Goal: Transaction & Acquisition: Purchase product/service

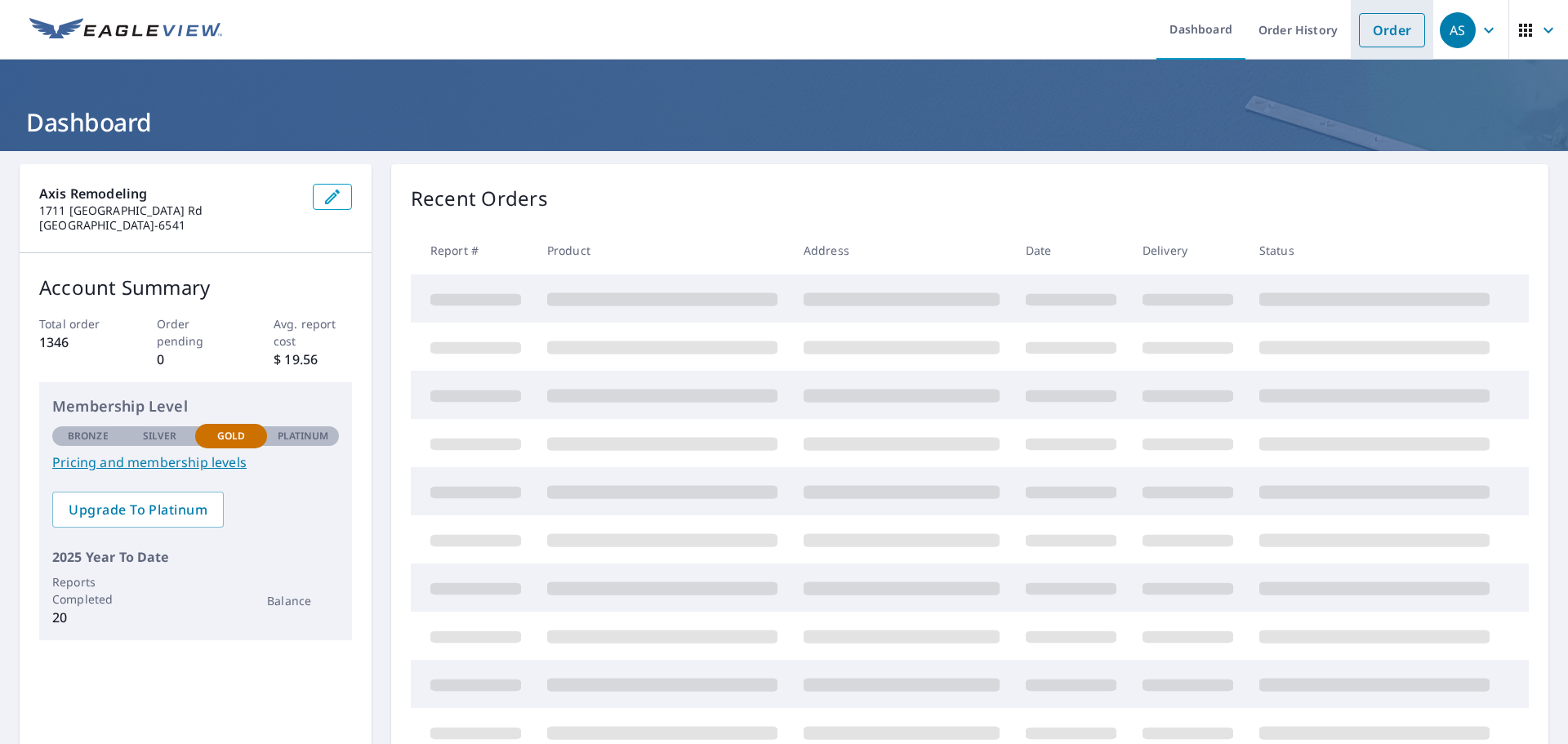
click at [1382, 29] on link "Order" at bounding box center [1392, 29] width 66 height 34
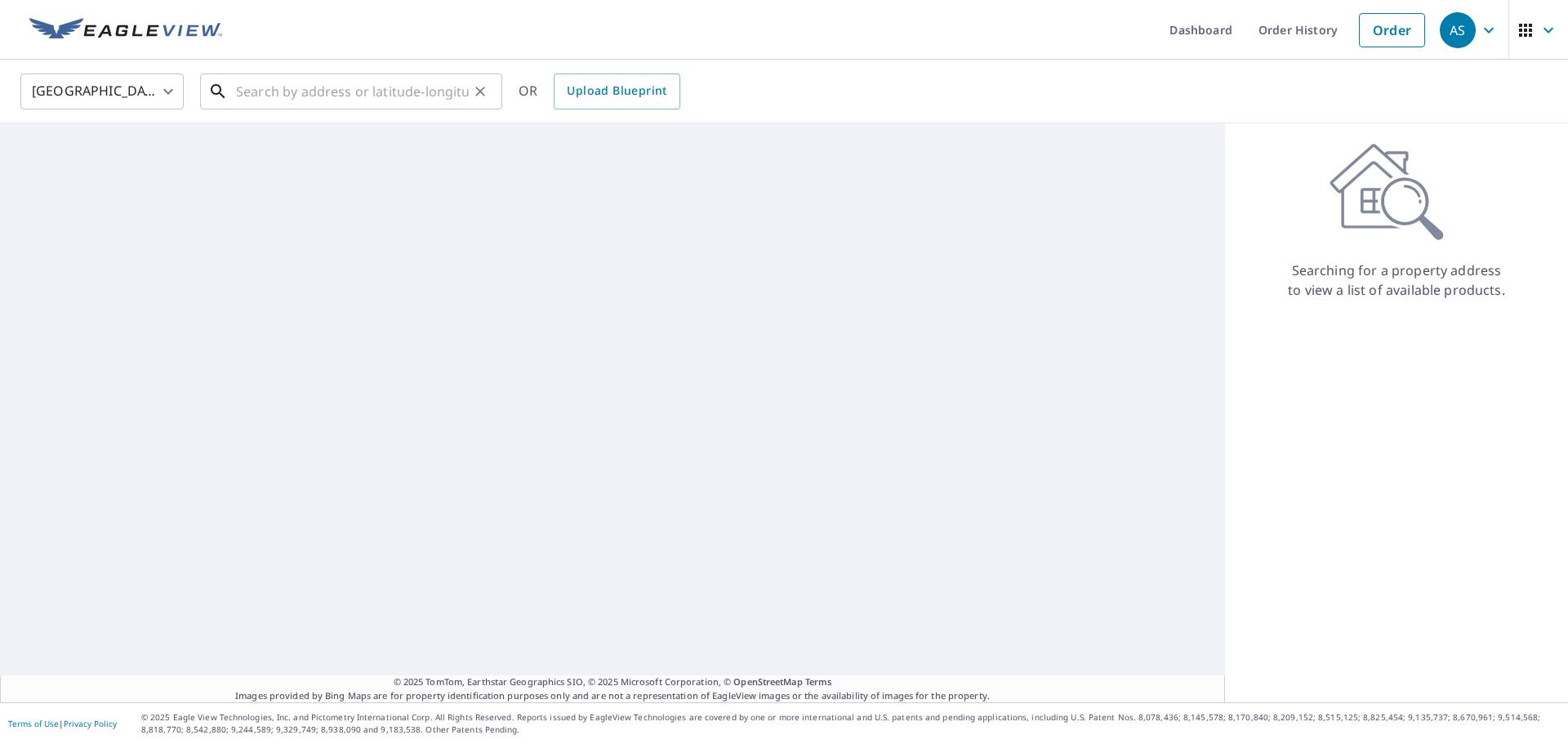
click at [287, 88] on input "text" at bounding box center [352, 92] width 232 height 46
paste input "[STREET_ADDRESS][PERSON_NAME]"
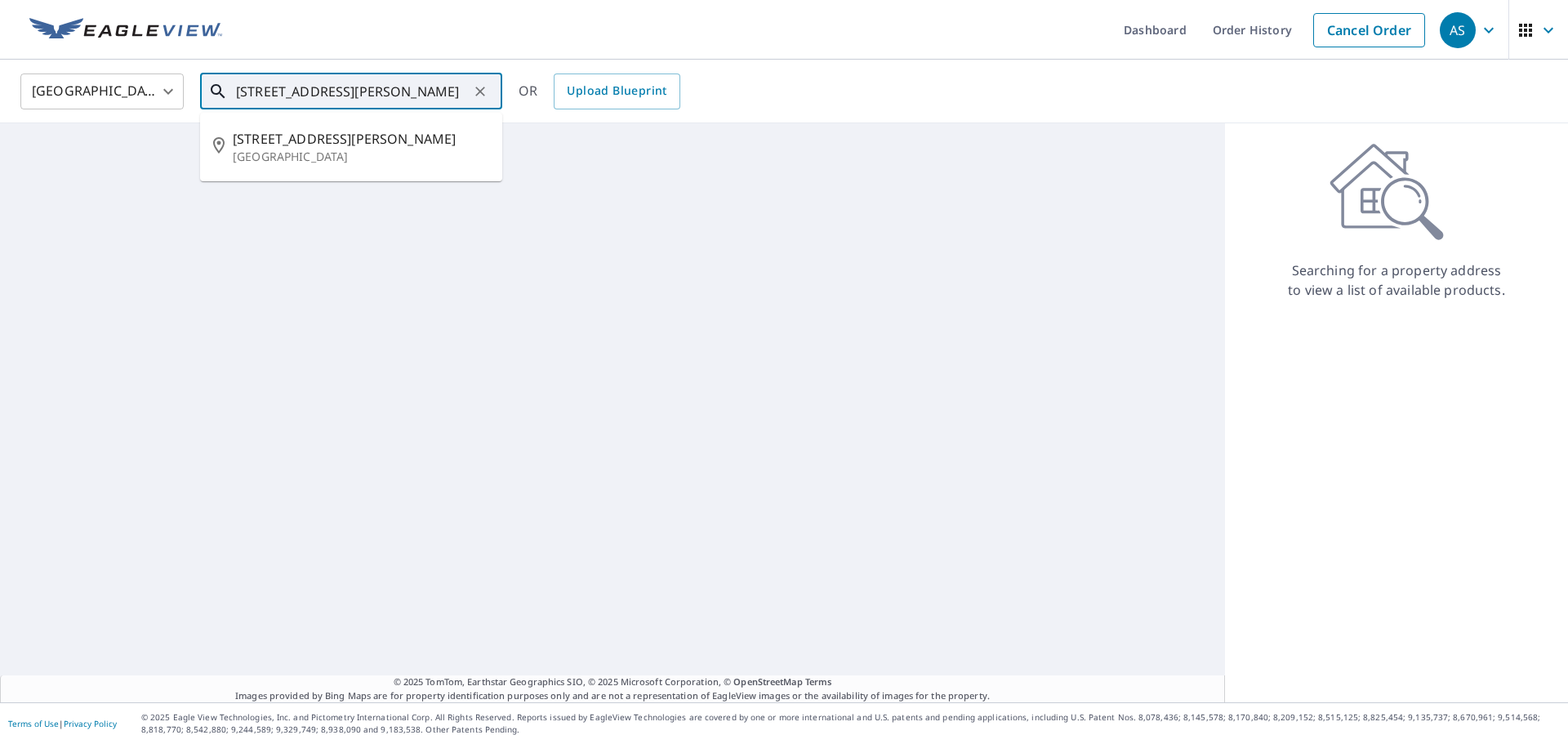
type input "[STREET_ADDRESS][PERSON_NAME]"
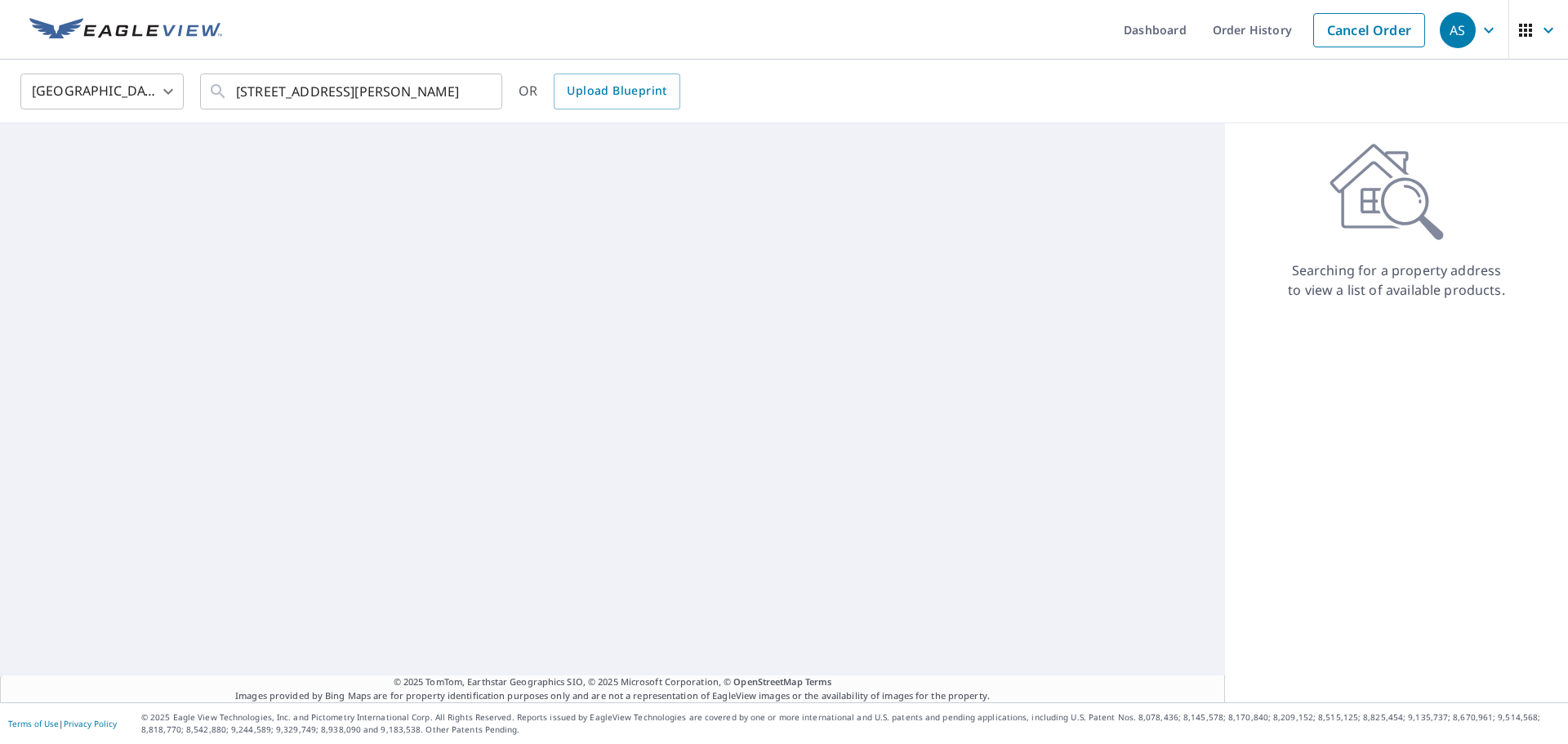
scroll to position [0, 0]
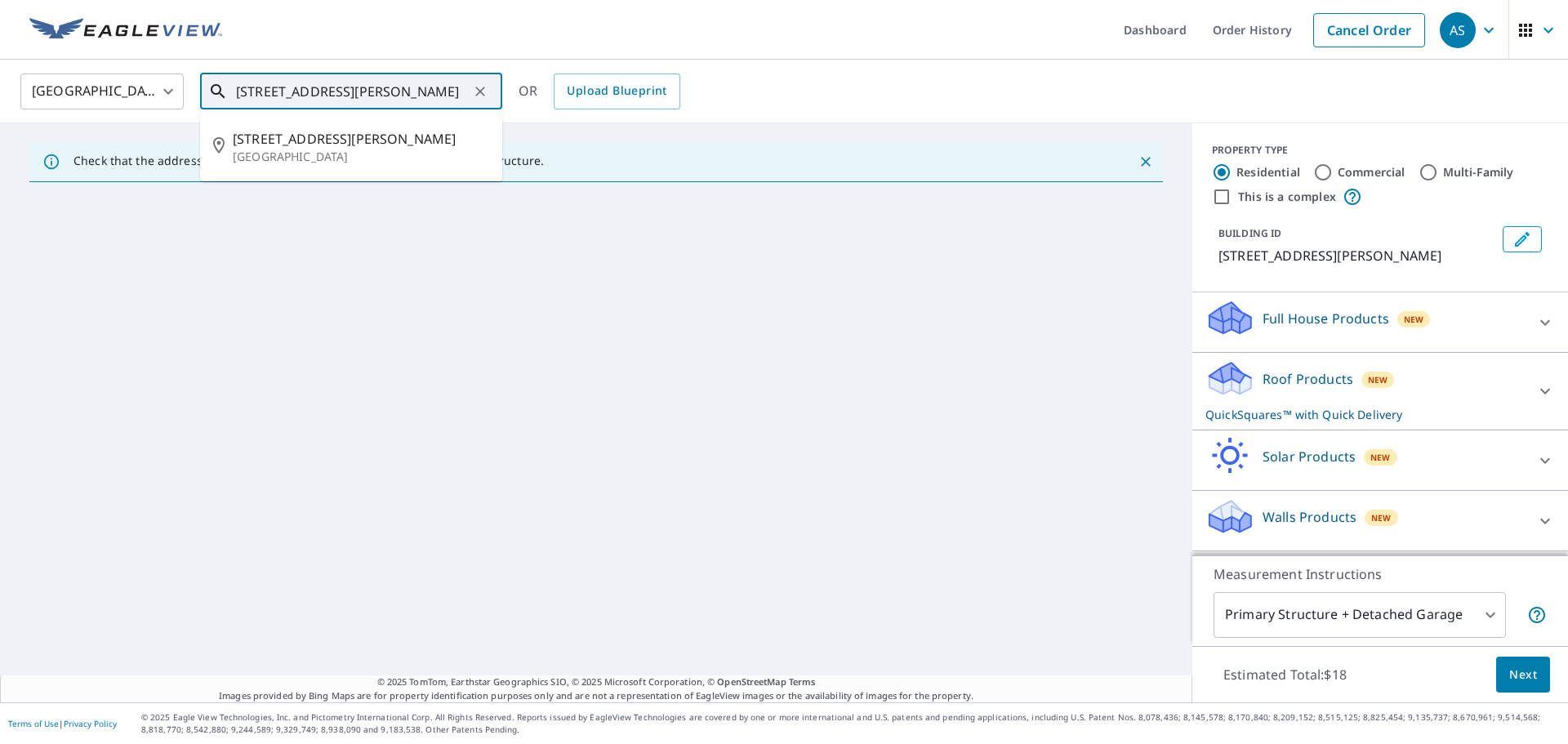
click at [338, 90] on input "[STREET_ADDRESS][PERSON_NAME]" at bounding box center [352, 92] width 232 height 46
click at [411, 96] on input "[STREET_ADDRESS][PERSON_NAME]" at bounding box center [352, 92] width 232 height 46
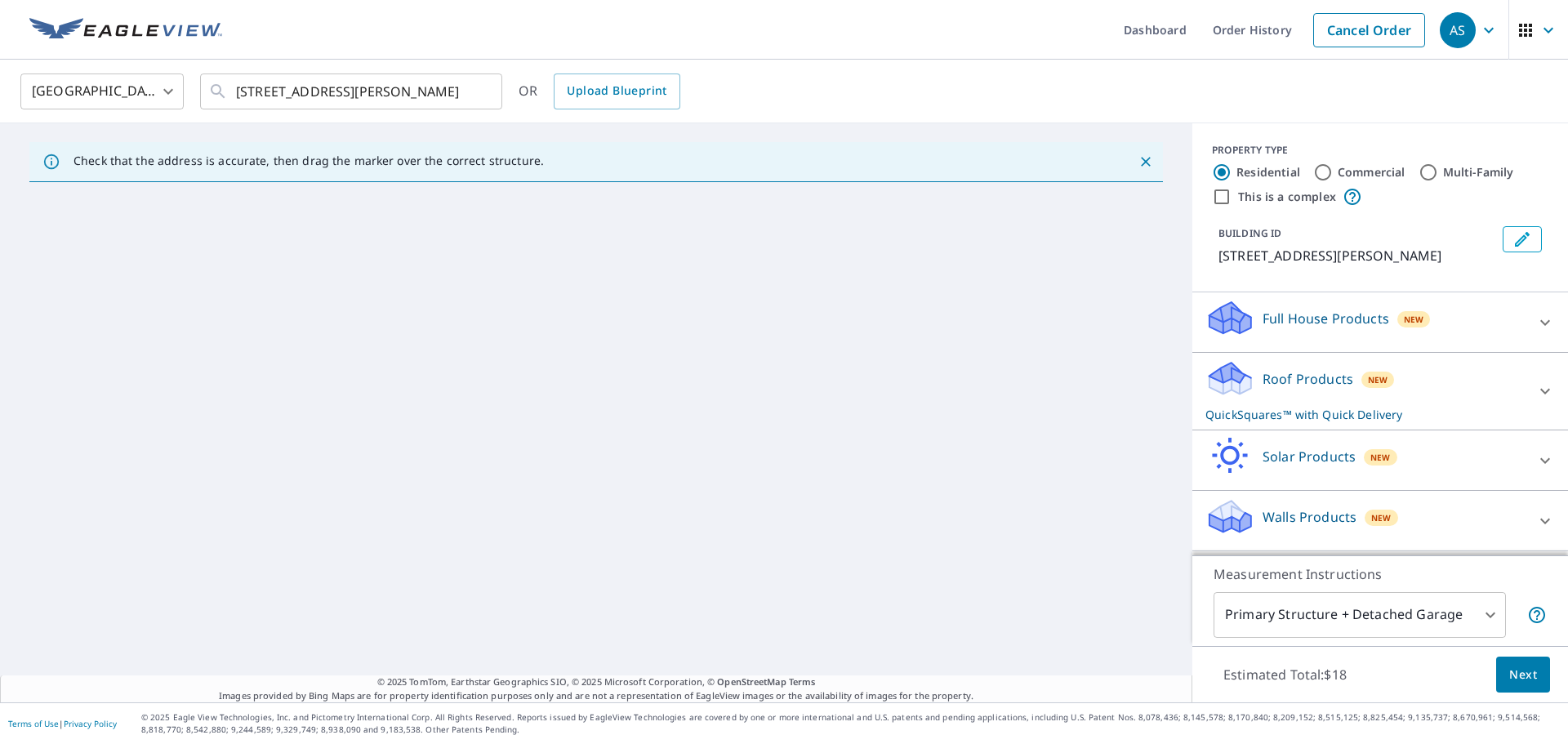
click at [1030, 78] on div "United States [GEOGRAPHIC_DATA] ​ [STREET_ADDRESS][PERSON_NAME] ​ OR Upload Blu…" at bounding box center [779, 92] width 1541 height 38
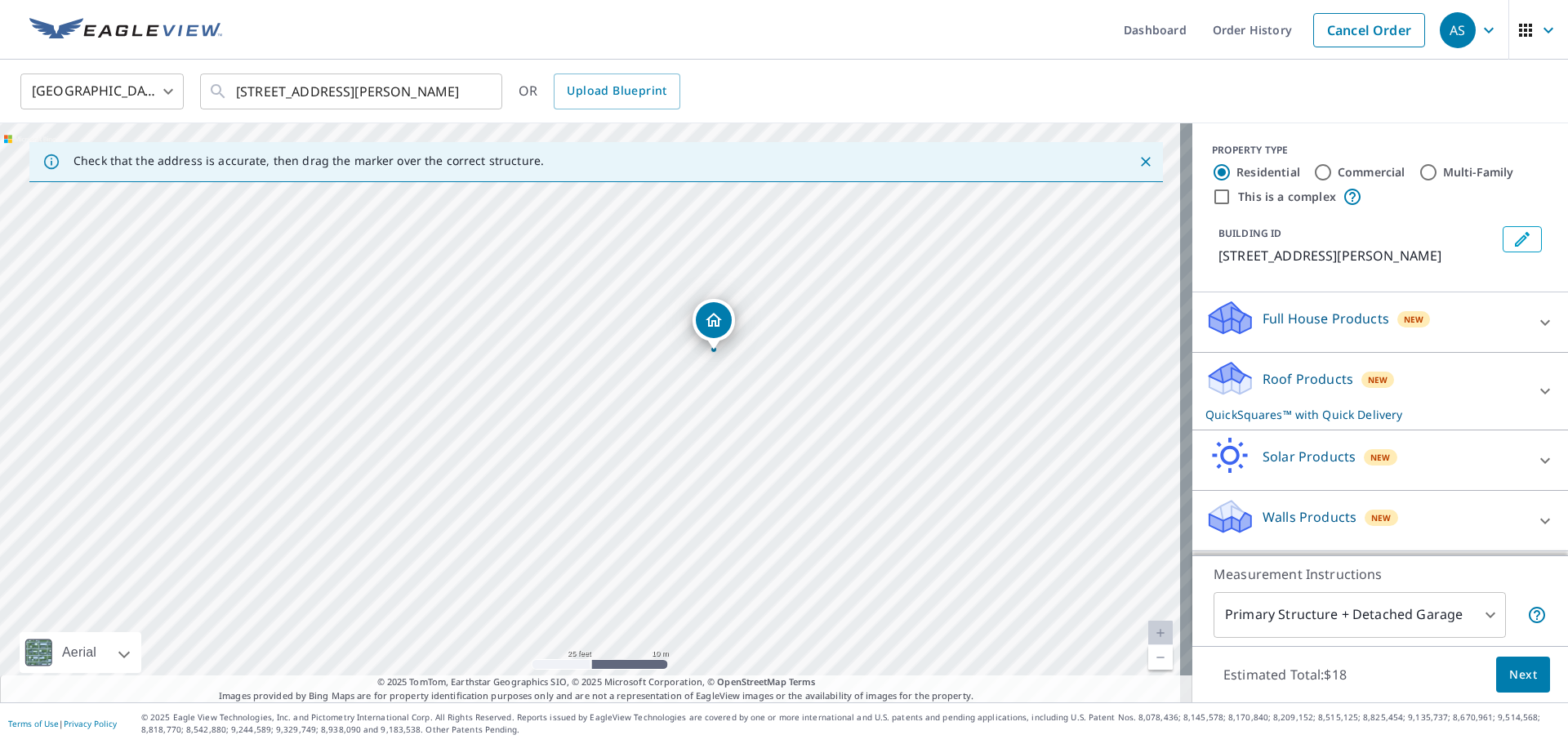
drag, startPoint x: 523, startPoint y: 406, endPoint x: 749, endPoint y: 293, distance: 252.7
click at [749, 293] on div "1125 S Irwin Ave Green Bay, WI 54301" at bounding box center [596, 413] width 1192 height 579
drag, startPoint x: 590, startPoint y: 303, endPoint x: 593, endPoint y: 397, distance: 94.0
click at [593, 397] on div "1125 S Irwin Ave Green Bay, WI 54301" at bounding box center [596, 413] width 1192 height 579
click at [1316, 615] on body "AS AS Dashboard Order History Cancel Order AS United States US ​ 1125 S Irwin A…" at bounding box center [784, 372] width 1568 height 744
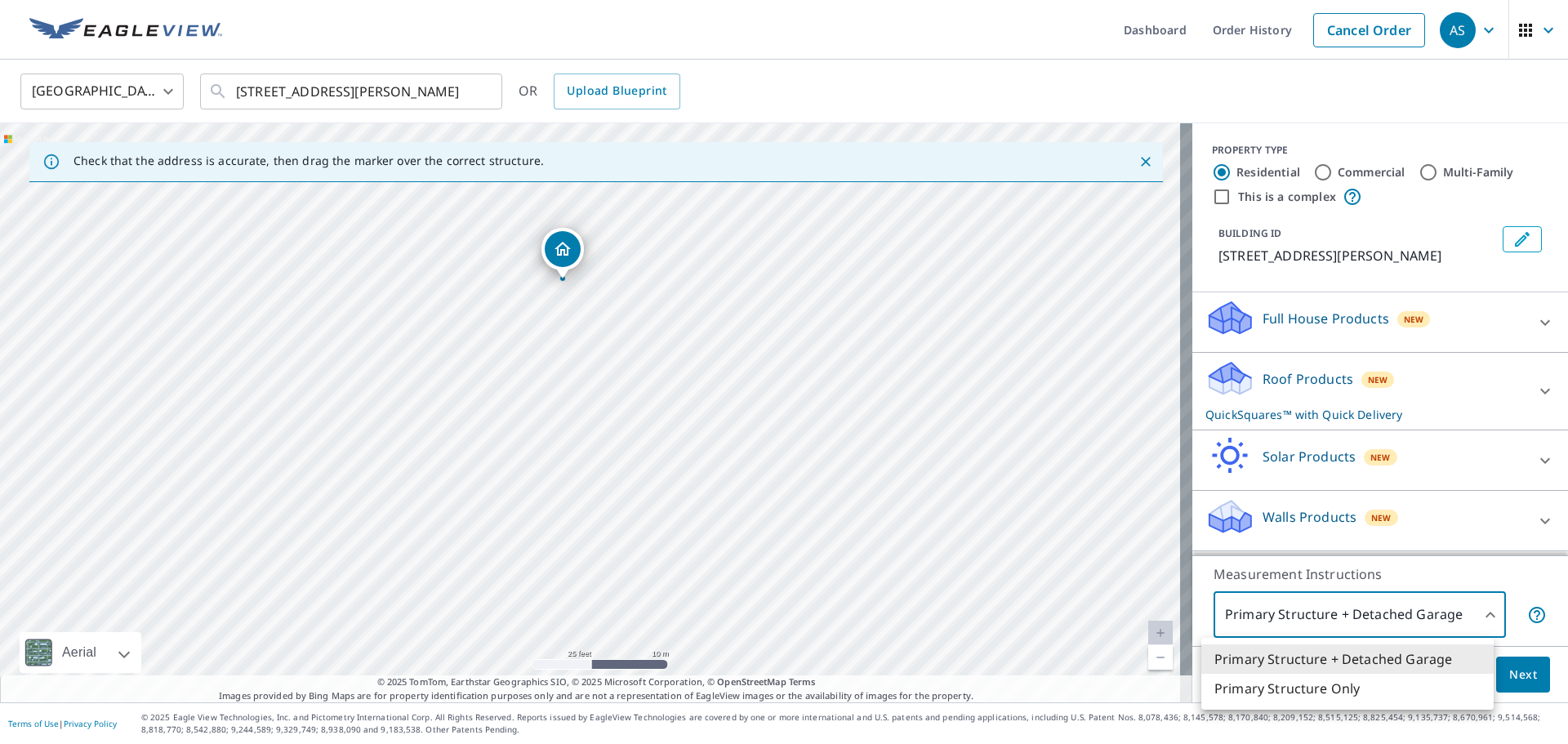
click at [1308, 690] on li "Primary Structure Only" at bounding box center [1348, 689] width 293 height 29
type input "2"
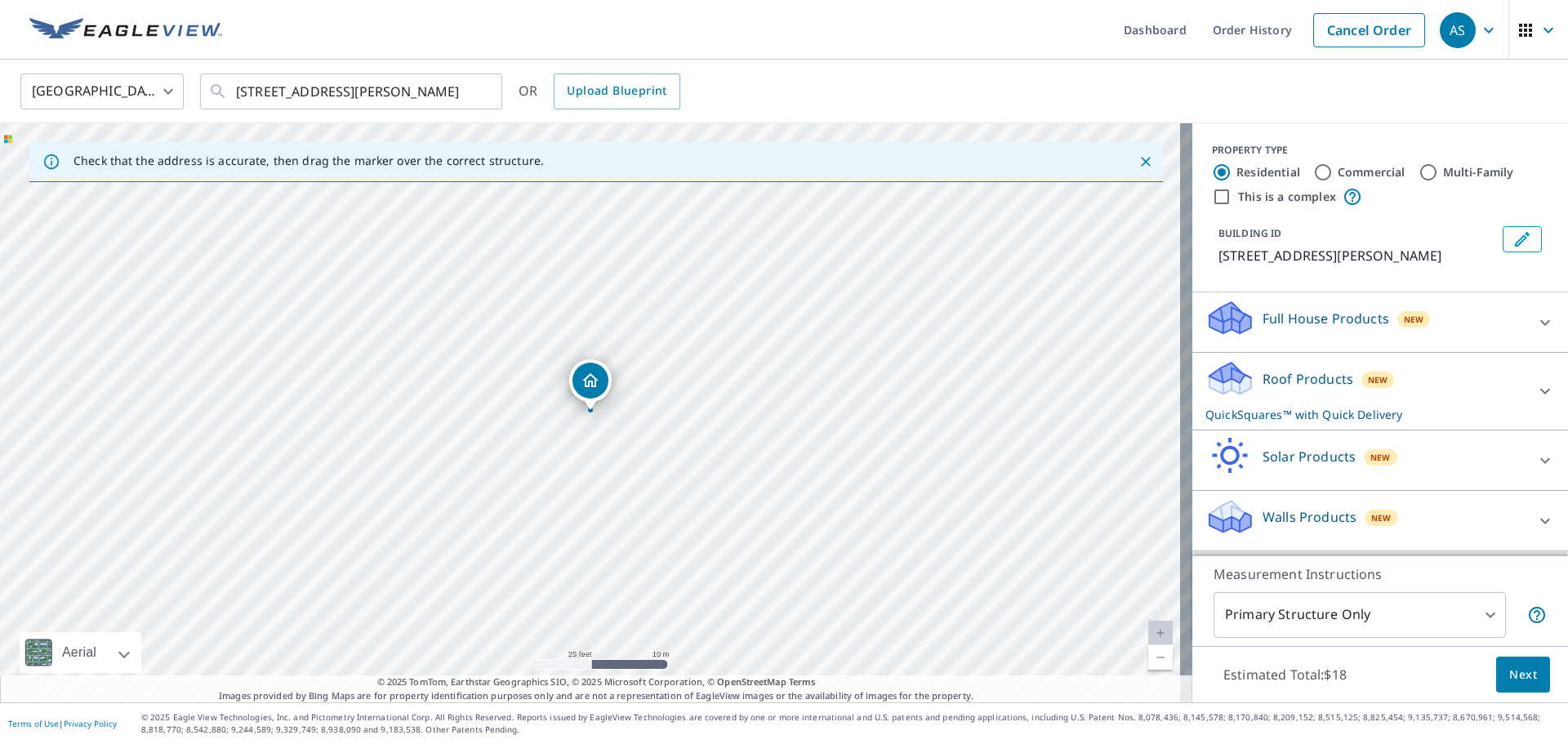
click at [1272, 380] on p "Roof Products" at bounding box center [1307, 379] width 91 height 19
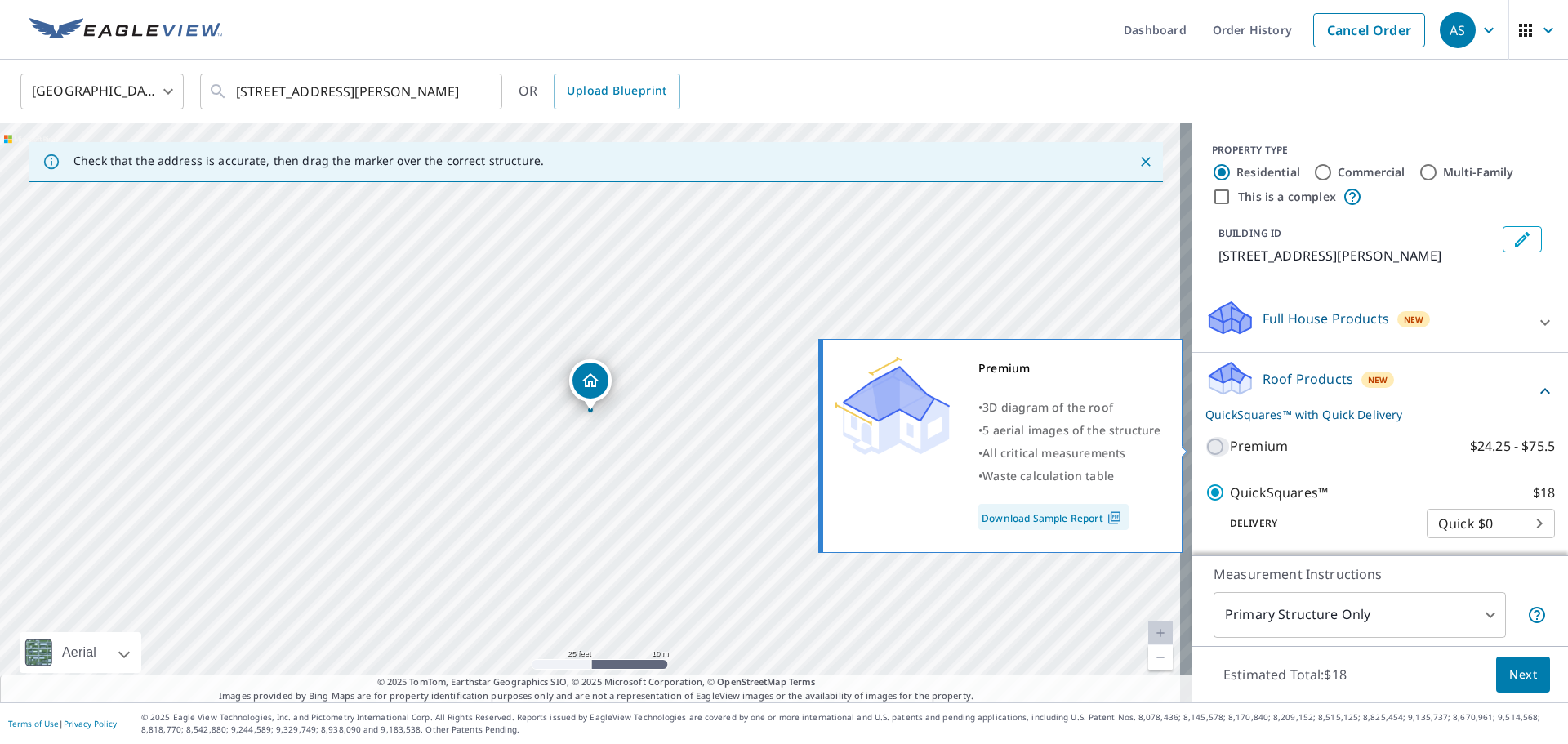
click at [1206, 451] on input "Premium $24.25 - $75.5" at bounding box center [1218, 447] width 25 height 19
checkbox input "true"
checkbox input "false"
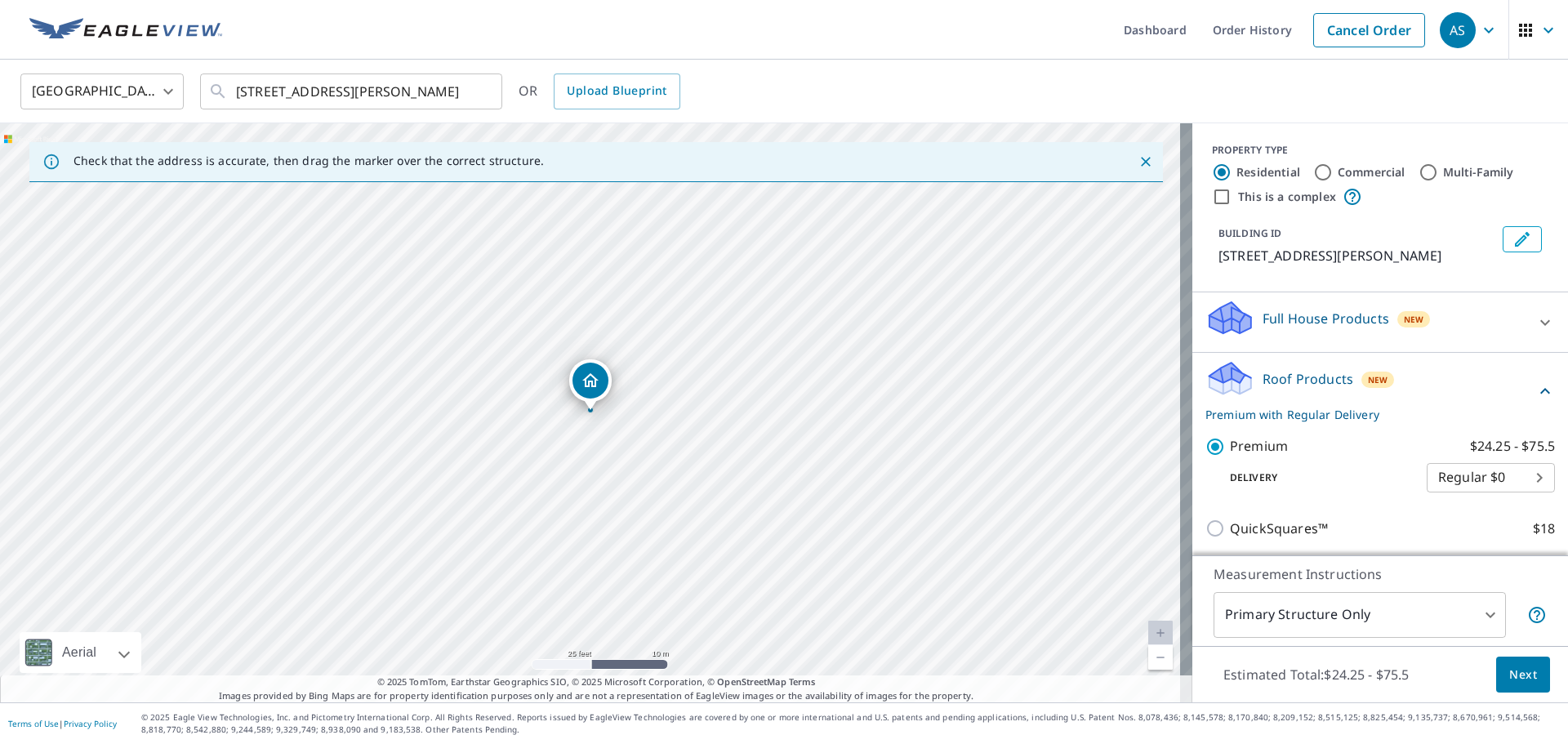
click at [1515, 679] on span "Next" at bounding box center [1523, 675] width 27 height 20
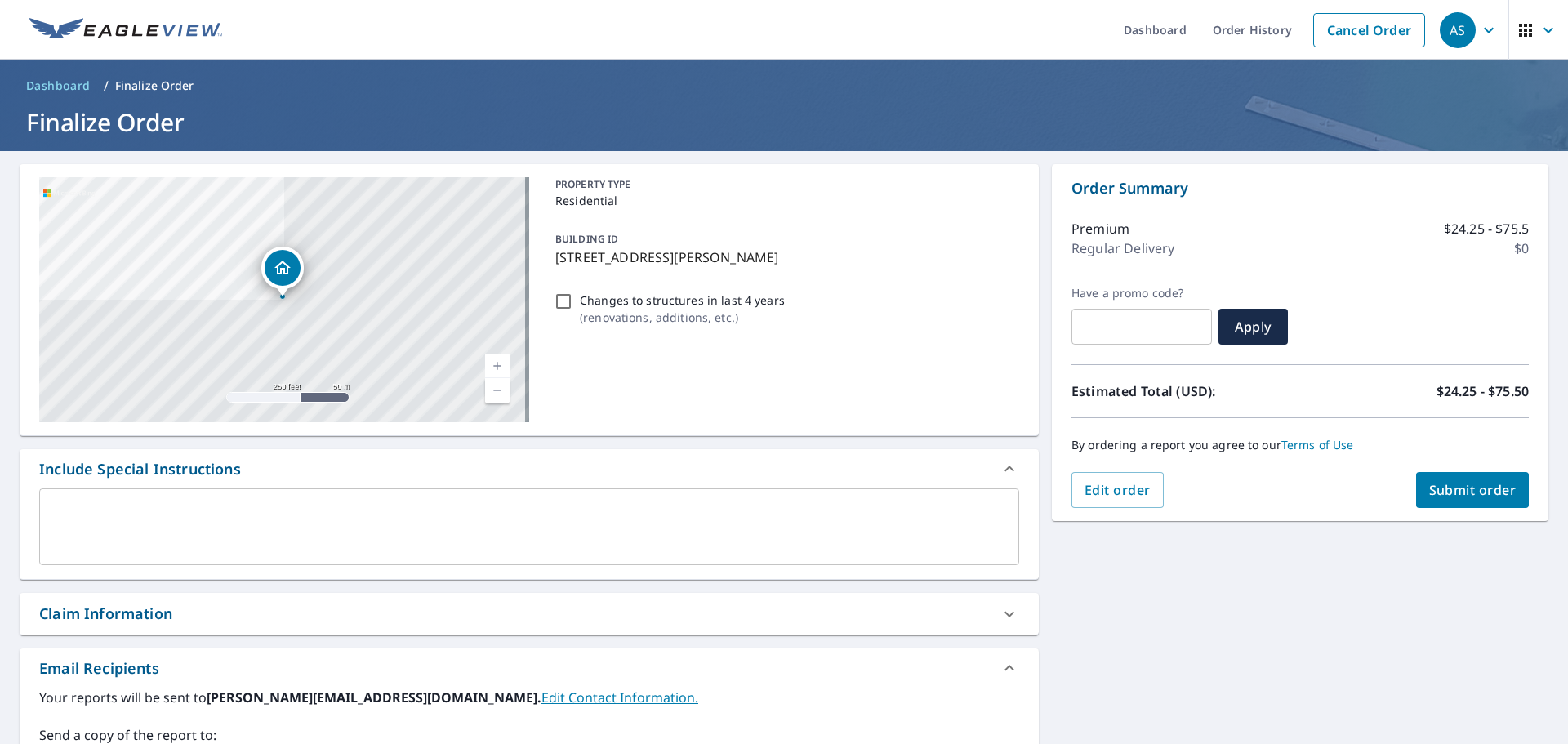
click at [1456, 490] on span "Submit order" at bounding box center [1473, 491] width 88 height 18
checkbox input "true"
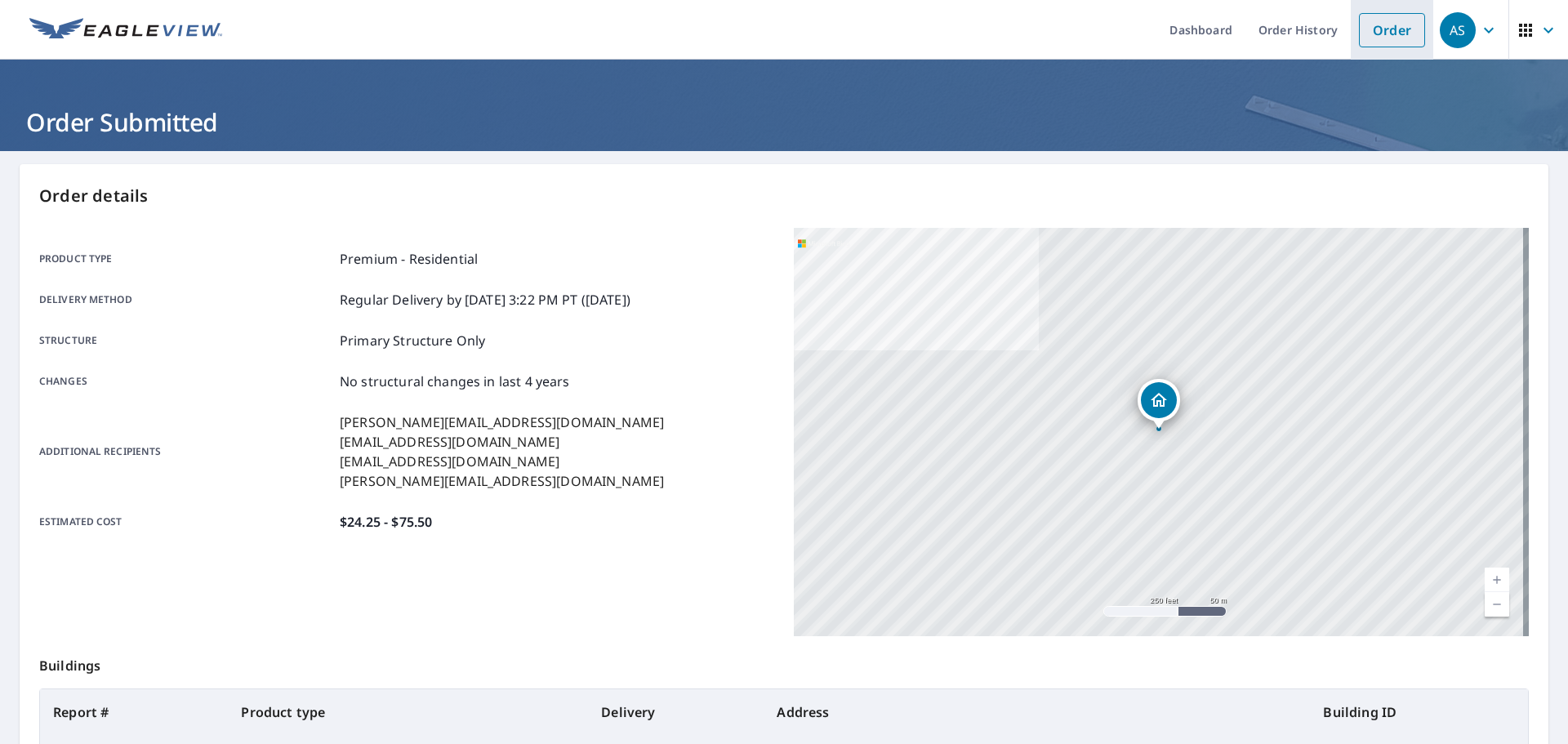
click at [1372, 26] on link "Order" at bounding box center [1392, 29] width 66 height 34
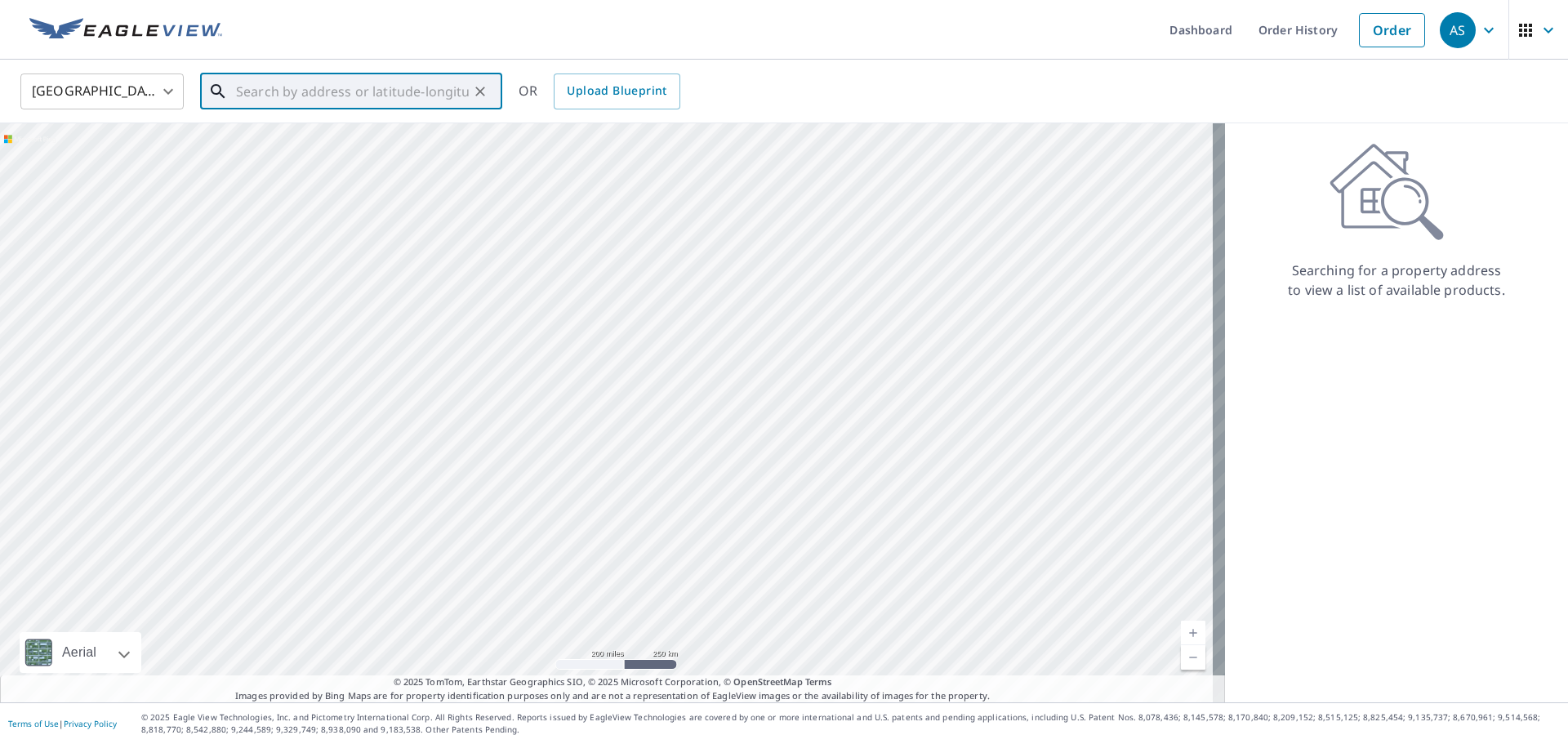
click at [360, 93] on input "text" at bounding box center [352, 92] width 232 height 46
paste input "1161 Alice Dr, Ashwaubenon, WI 54304"
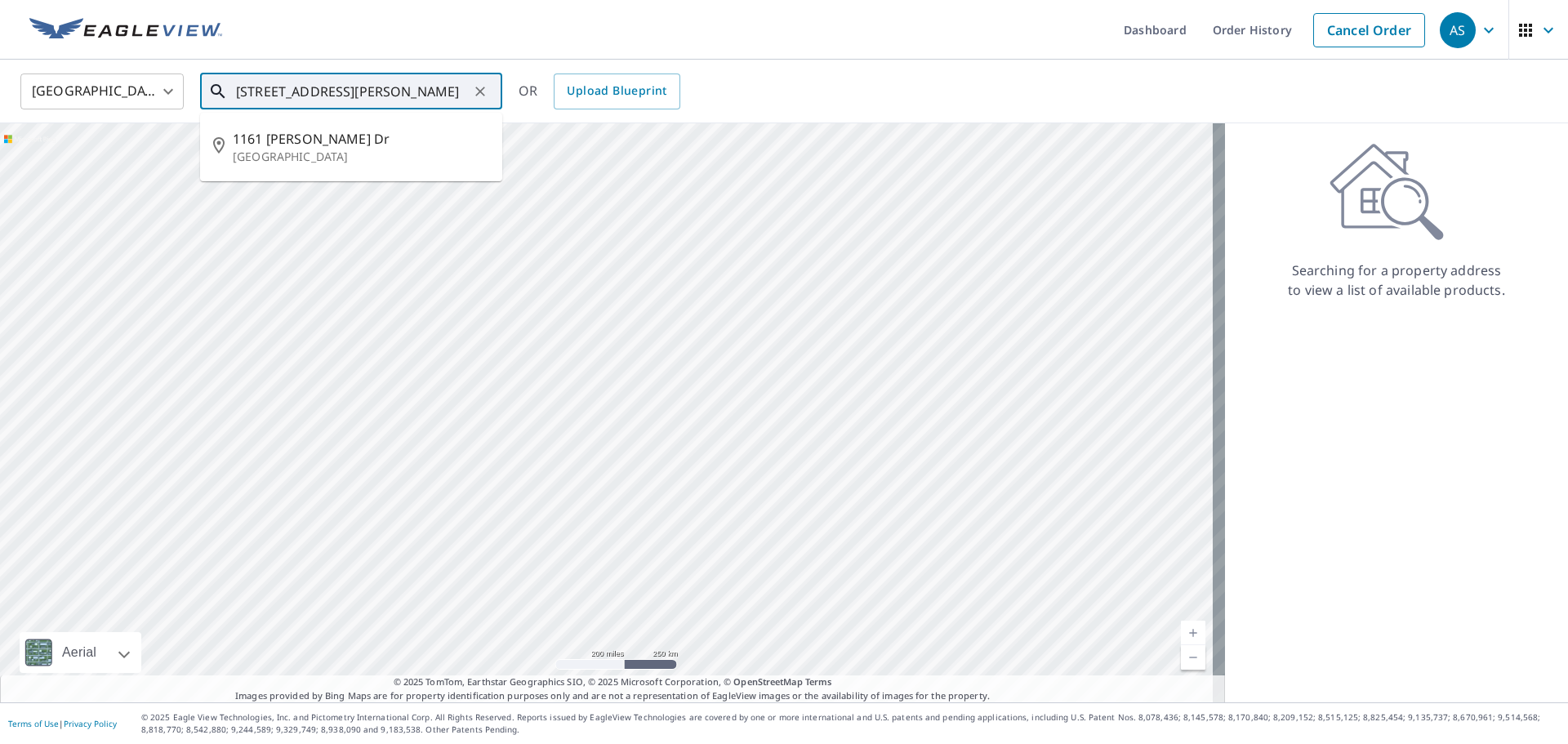
type input "1161 Alice Dr, Ashwaubenon, WI 54304"
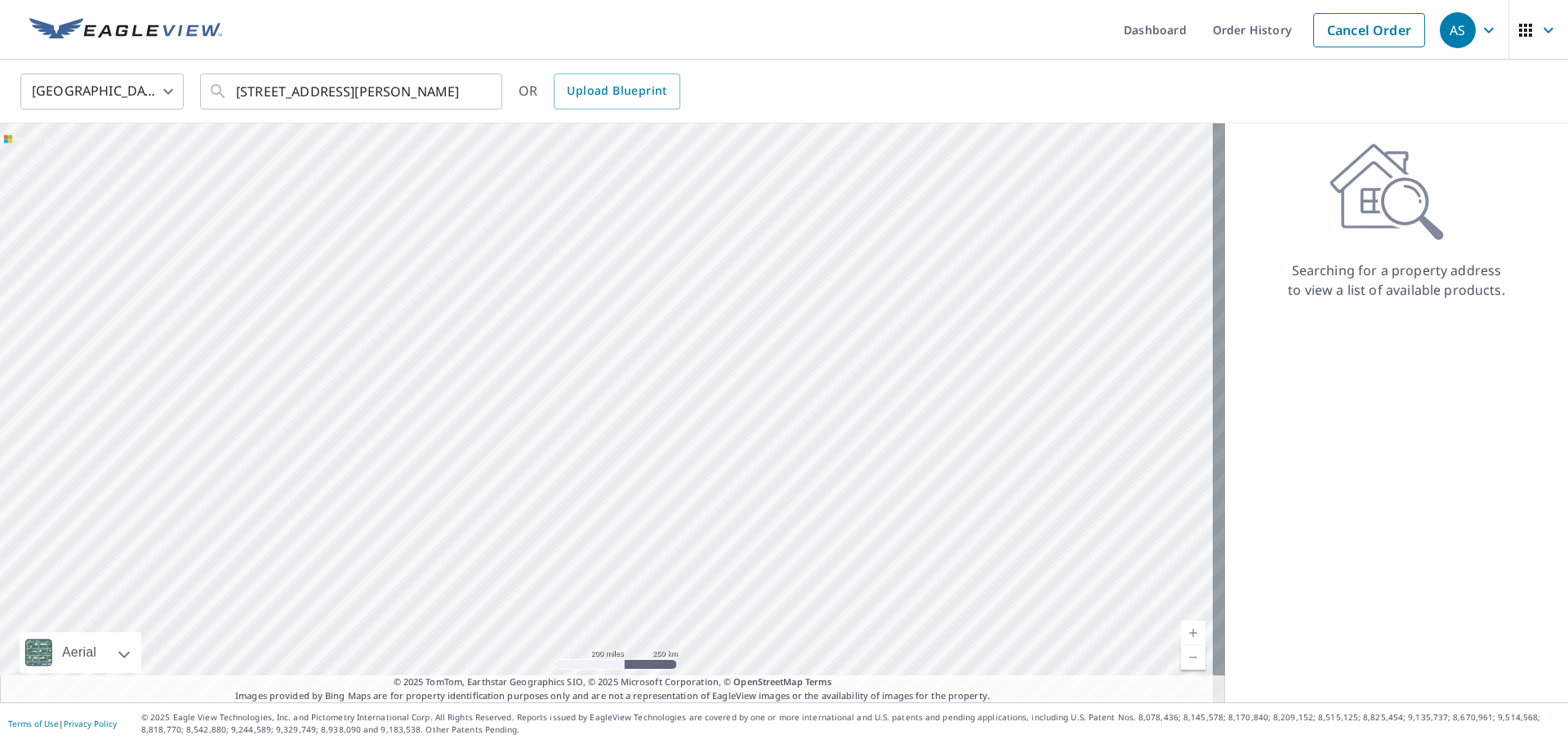
scroll to position [0, 0]
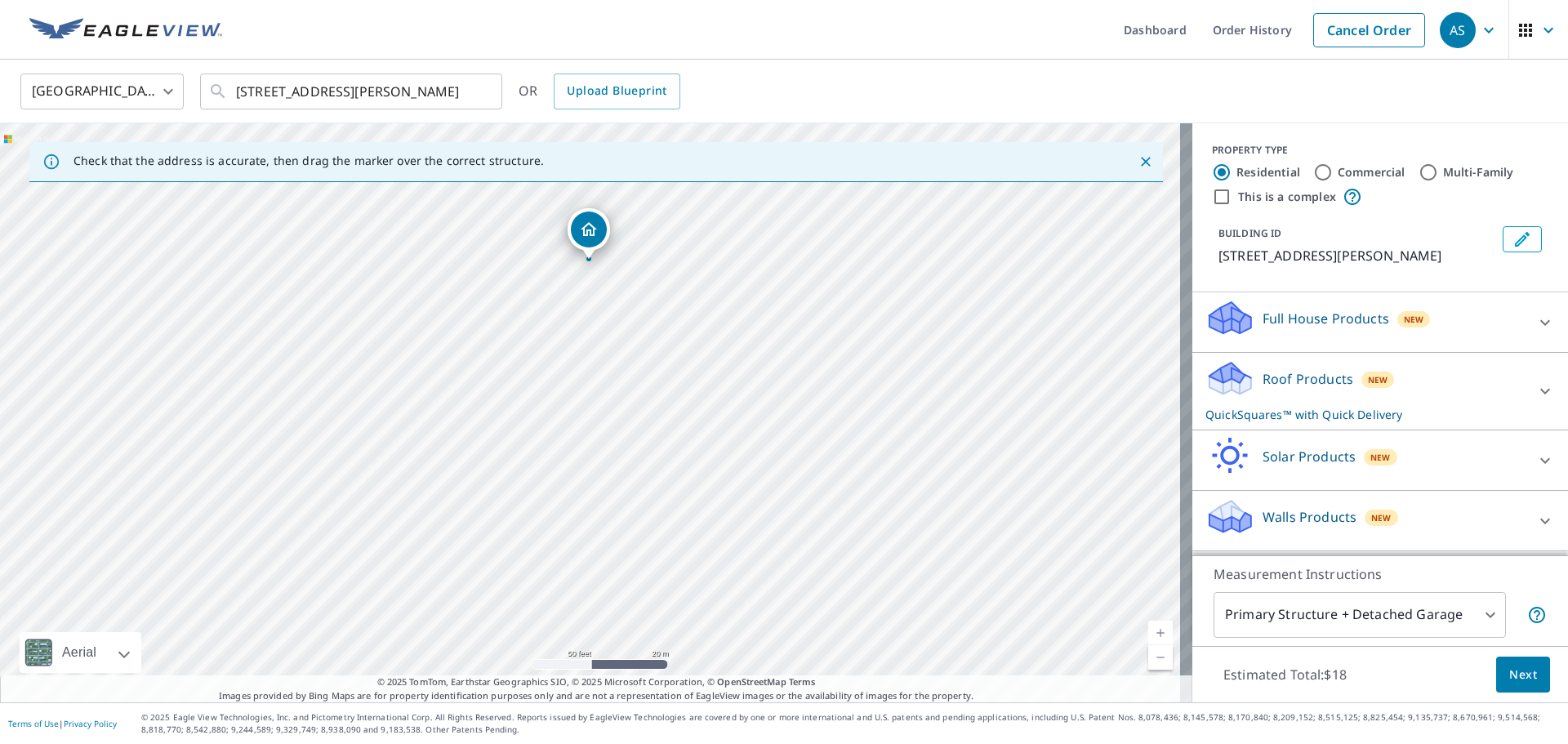
drag, startPoint x: 573, startPoint y: 514, endPoint x: 571, endPoint y: 340, distance: 174.0
click at [571, 340] on div "1161 Alice Dr Ashwaubenon, WI 54304" at bounding box center [596, 413] width 1192 height 579
drag, startPoint x: 689, startPoint y: 394, endPoint x: 659, endPoint y: 458, distance: 70.7
click at [659, 458] on div "1161 Alice Dr Ashwaubenon, WI 54304" at bounding box center [596, 413] width 1192 height 579
drag, startPoint x: 500, startPoint y: 278, endPoint x: 507, endPoint y: 288, distance: 12.2
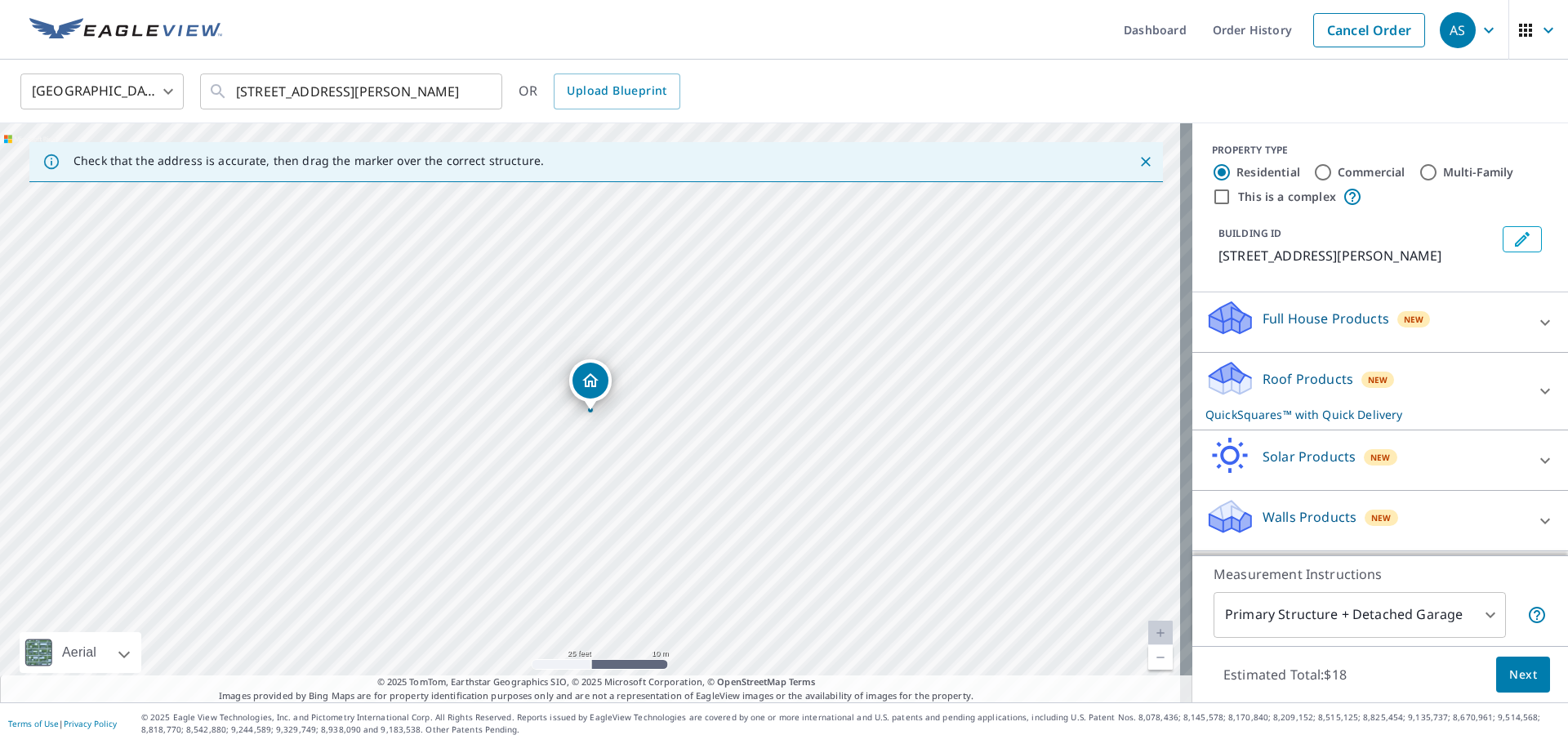
click at [1278, 377] on p "Roof Products" at bounding box center [1307, 379] width 91 height 19
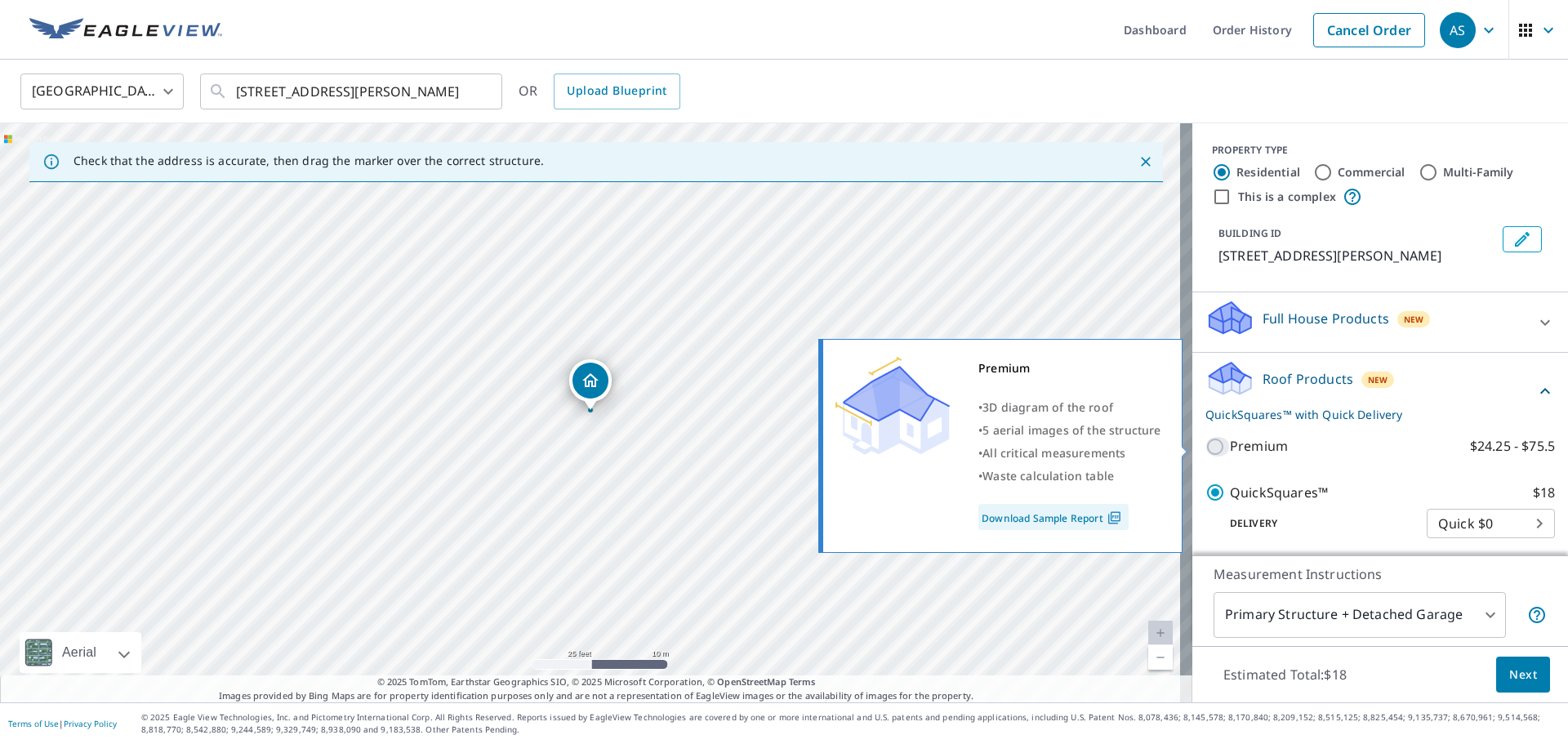
click at [1206, 443] on input "Premium $24.25 - $75.5" at bounding box center [1218, 447] width 25 height 19
checkbox input "true"
checkbox input "false"
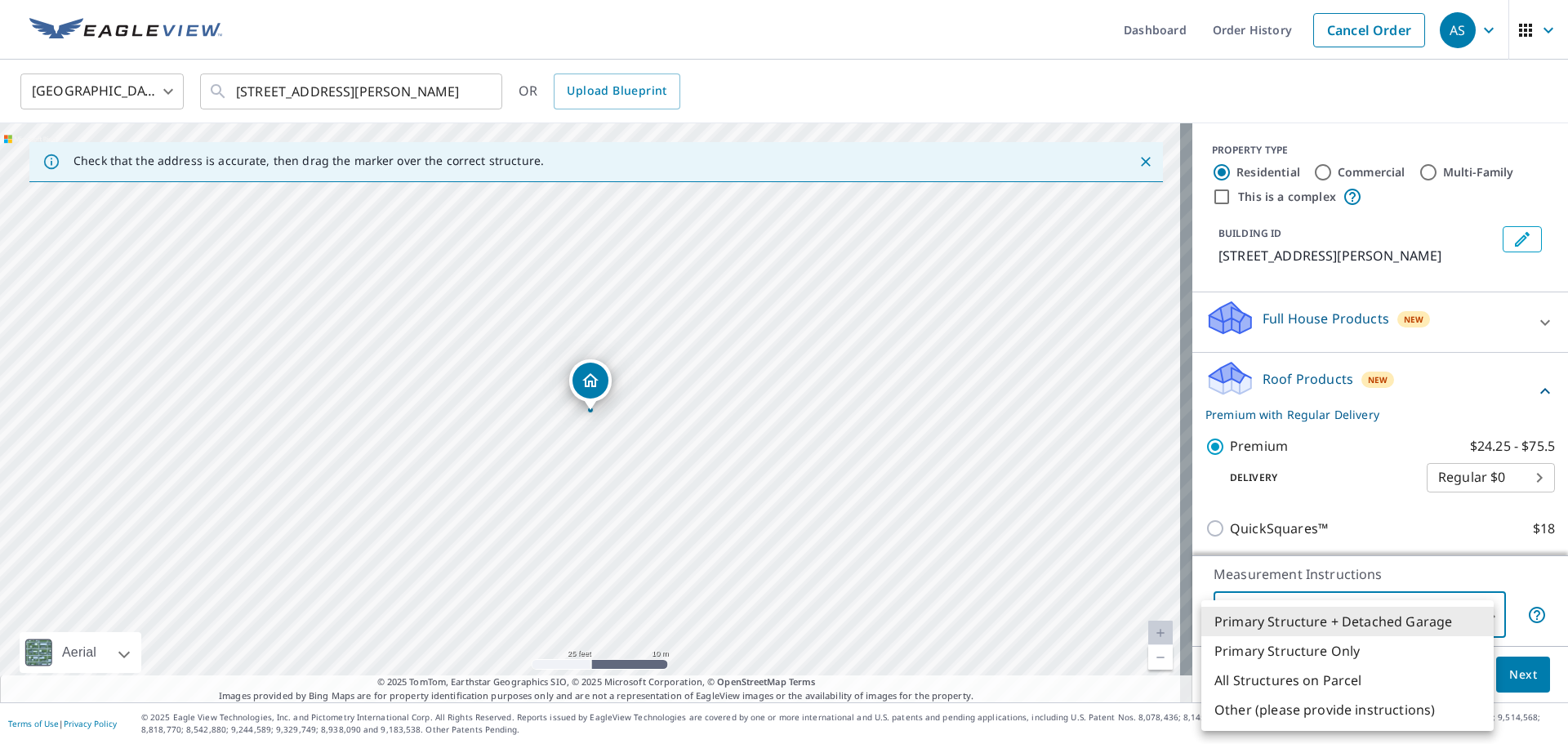
click at [1409, 617] on body "AS AS Dashboard Order History Cancel Order AS United States US ​ 1161 Alice Dr,…" at bounding box center [784, 372] width 1568 height 744
click at [1300, 654] on li "Primary Structure Only" at bounding box center [1348, 651] width 293 height 29
type input "2"
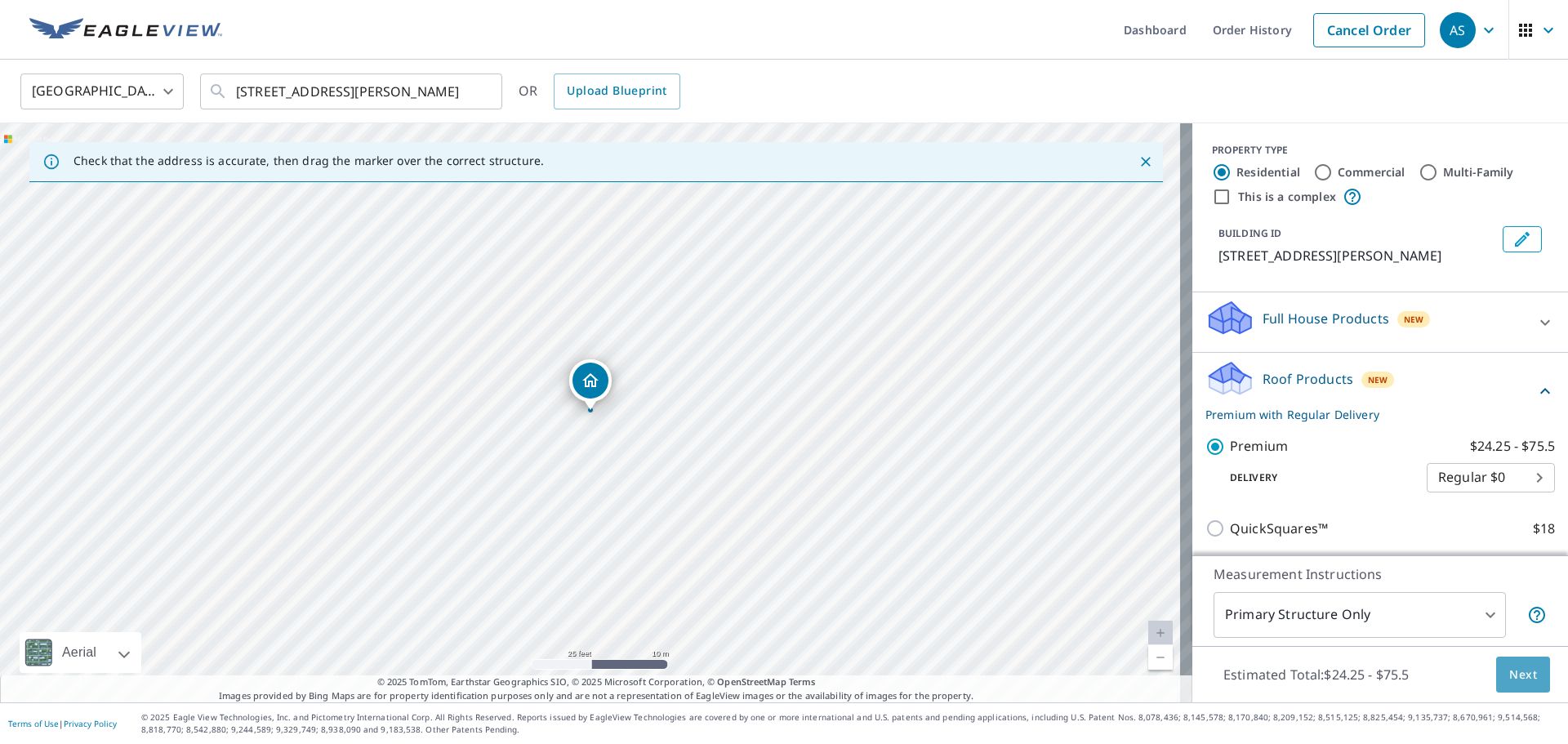
click at [1509, 671] on span "Next" at bounding box center [1523, 675] width 27 height 20
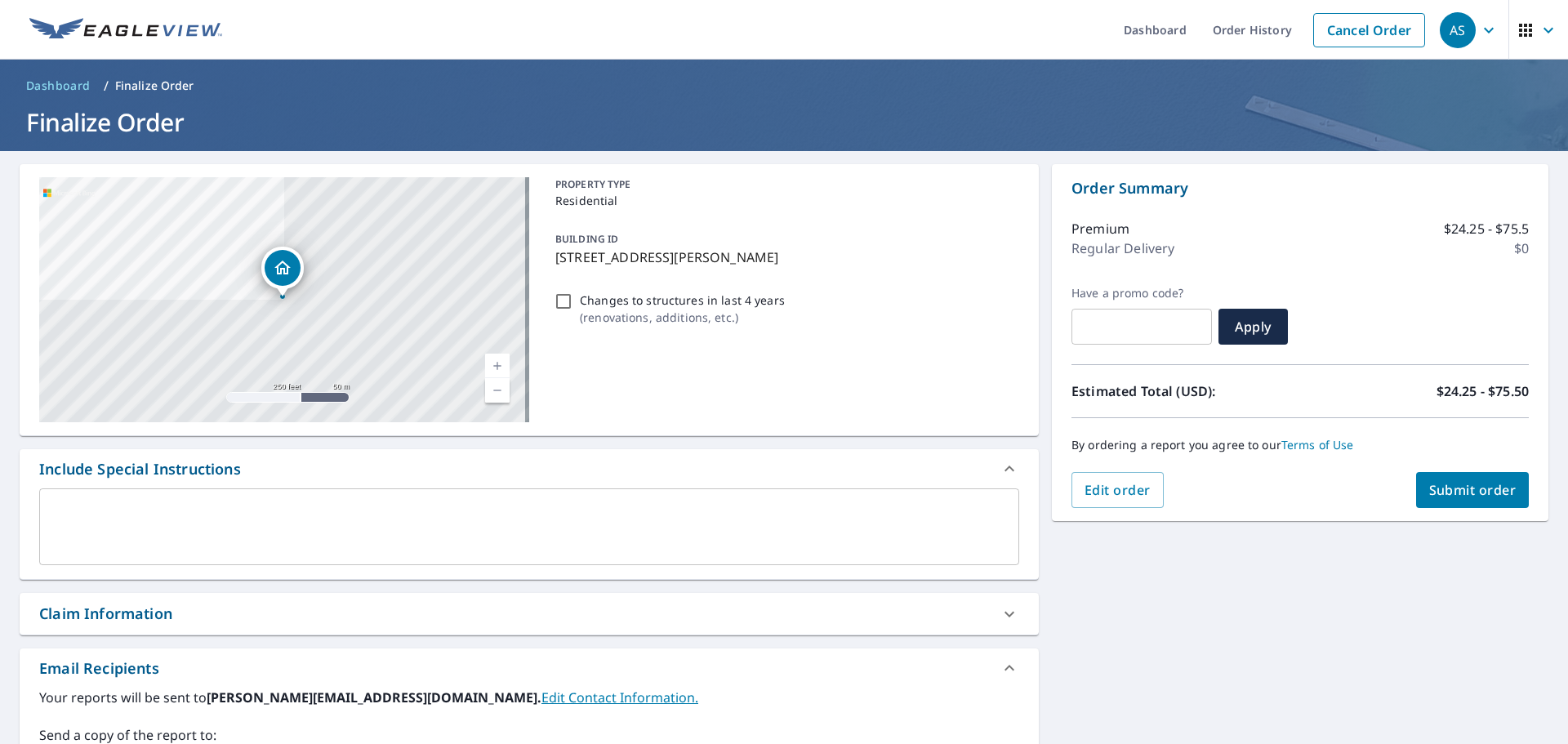
click at [1437, 486] on span "Submit order" at bounding box center [1473, 491] width 88 height 18
checkbox input "true"
